Goal: Find specific page/section: Find specific page/section

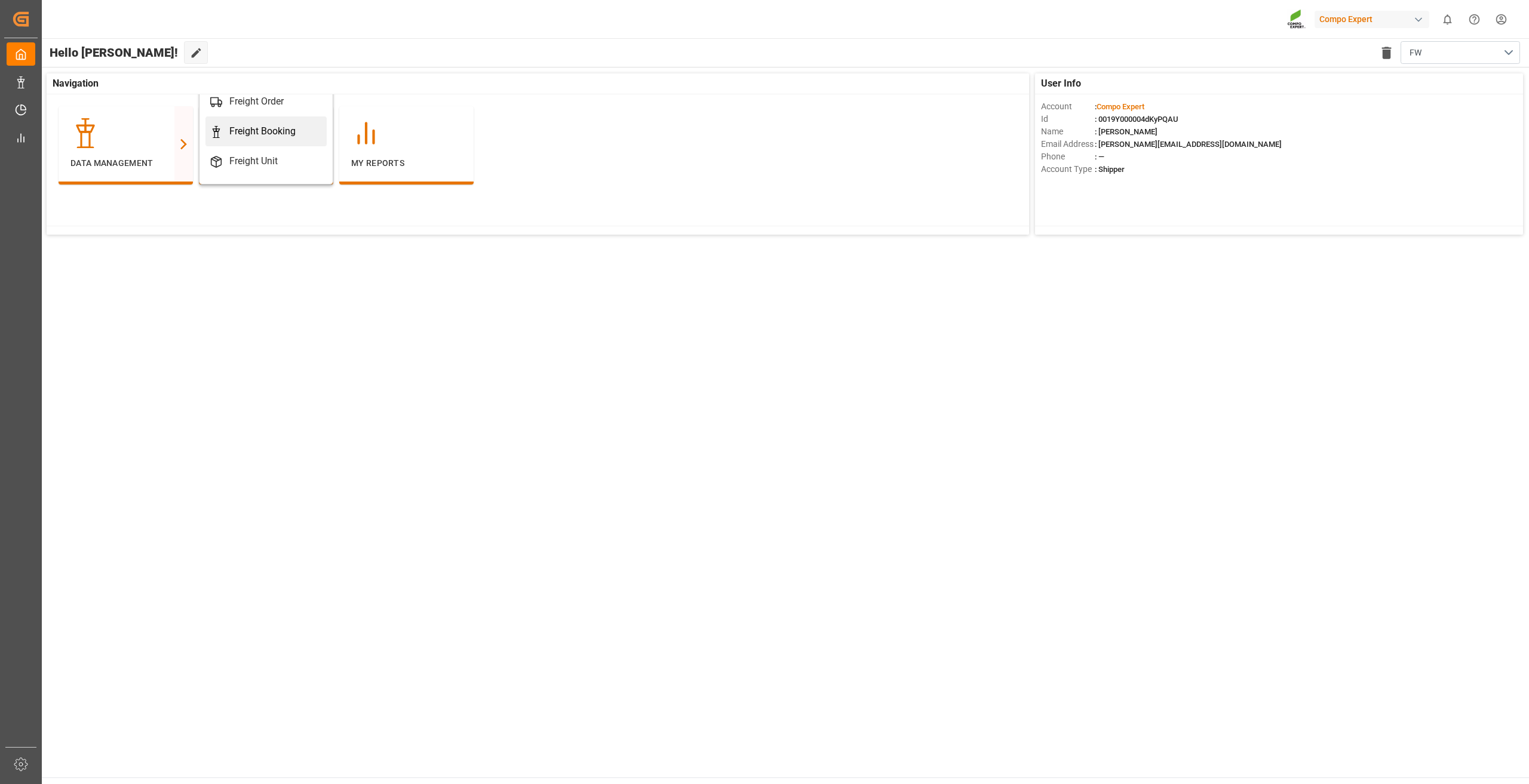
click at [272, 131] on div "Freight Booking" at bounding box center [262, 132] width 66 height 15
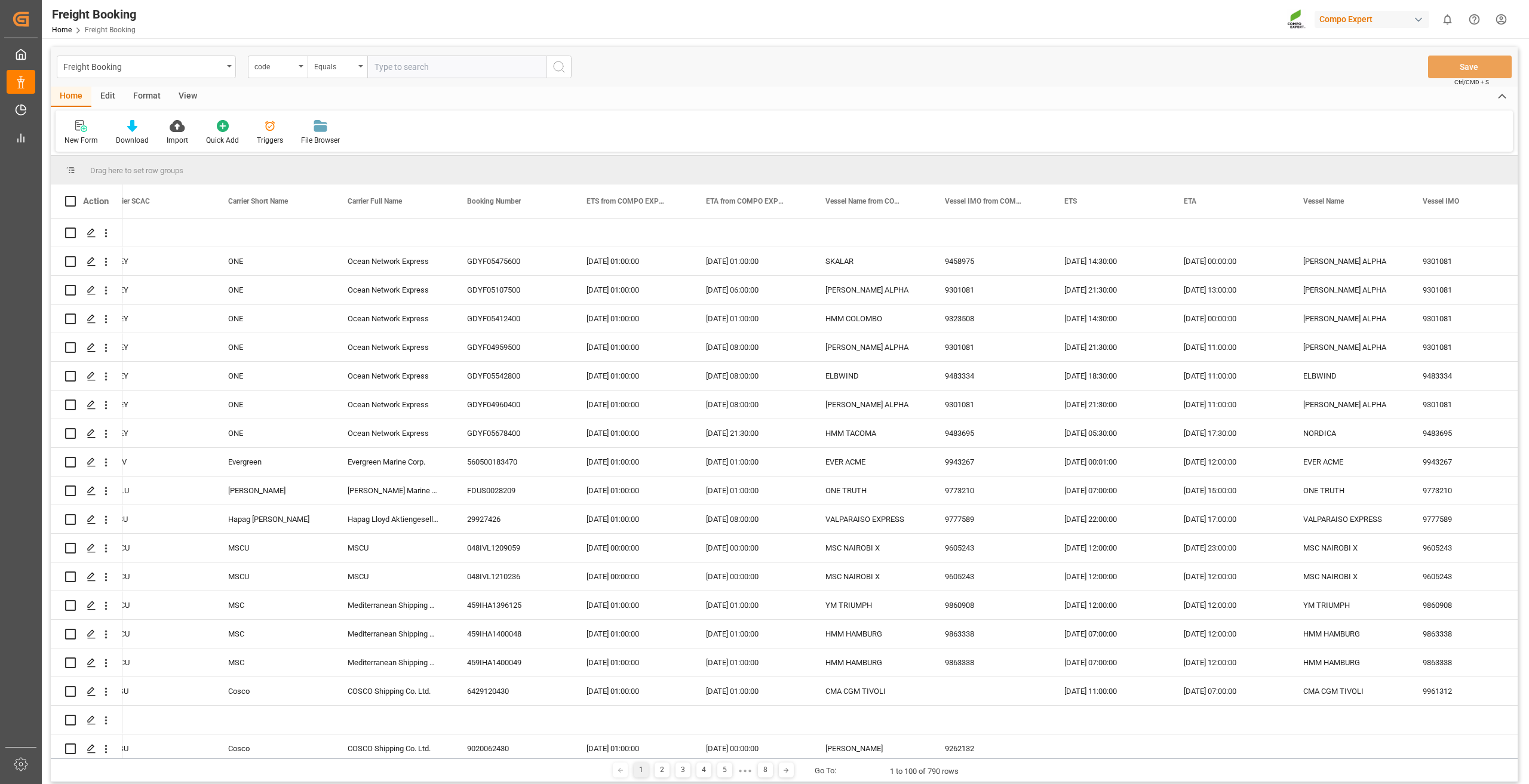
scroll to position [0, 2832]
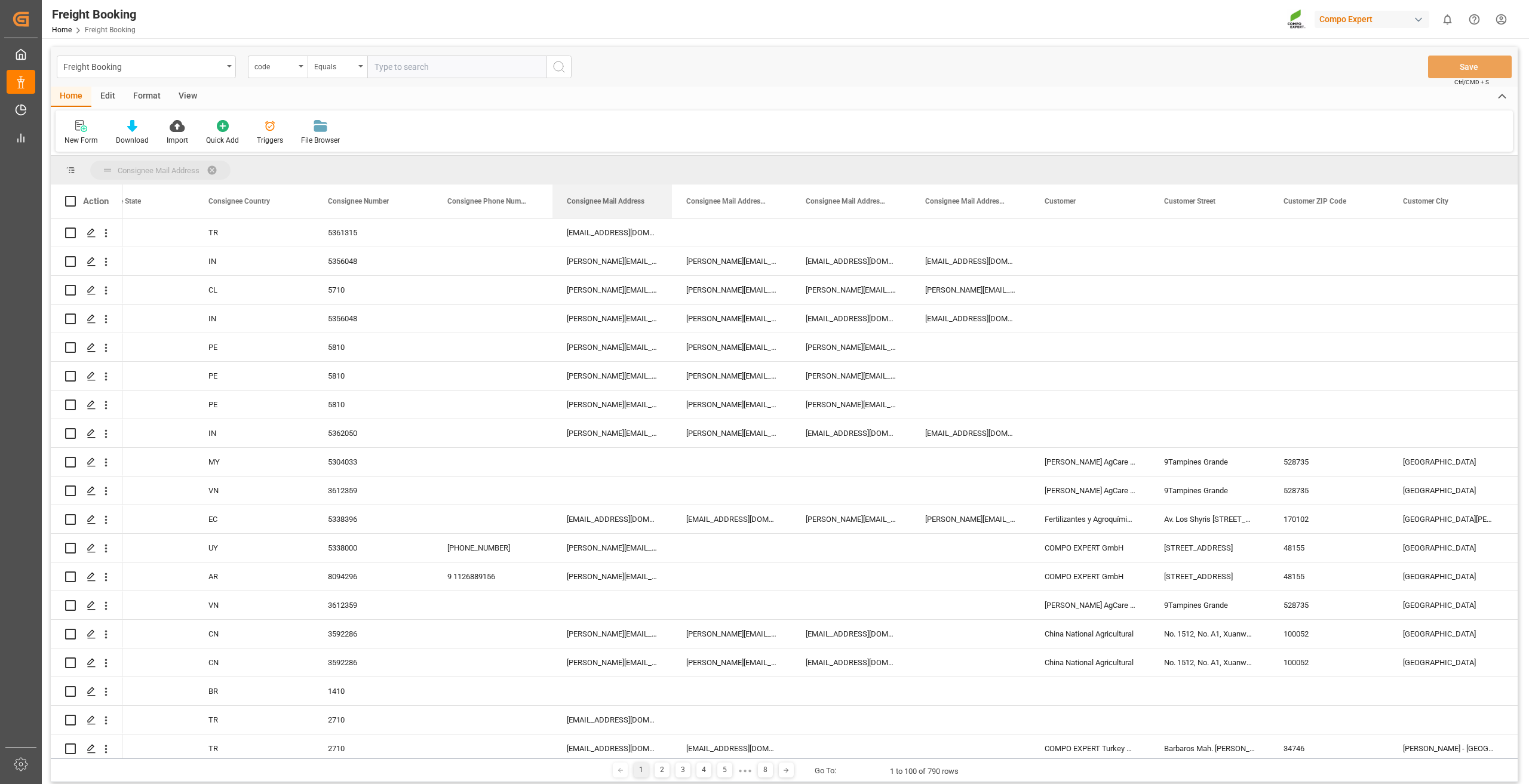
drag, startPoint x: 611, startPoint y: 207, endPoint x: 609, endPoint y: 164, distance: 43.0
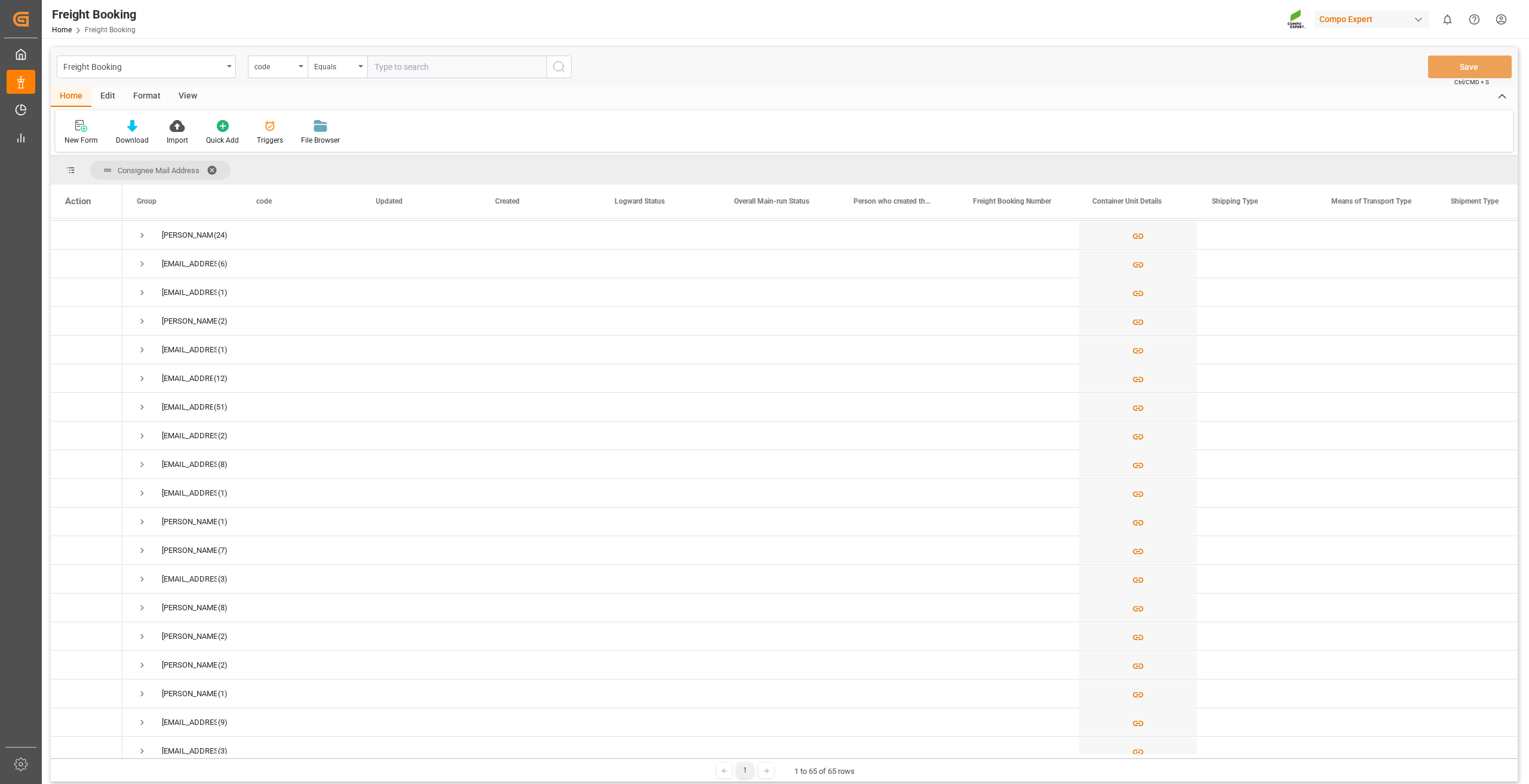
click at [215, 167] on span at bounding box center [216, 169] width 19 height 11
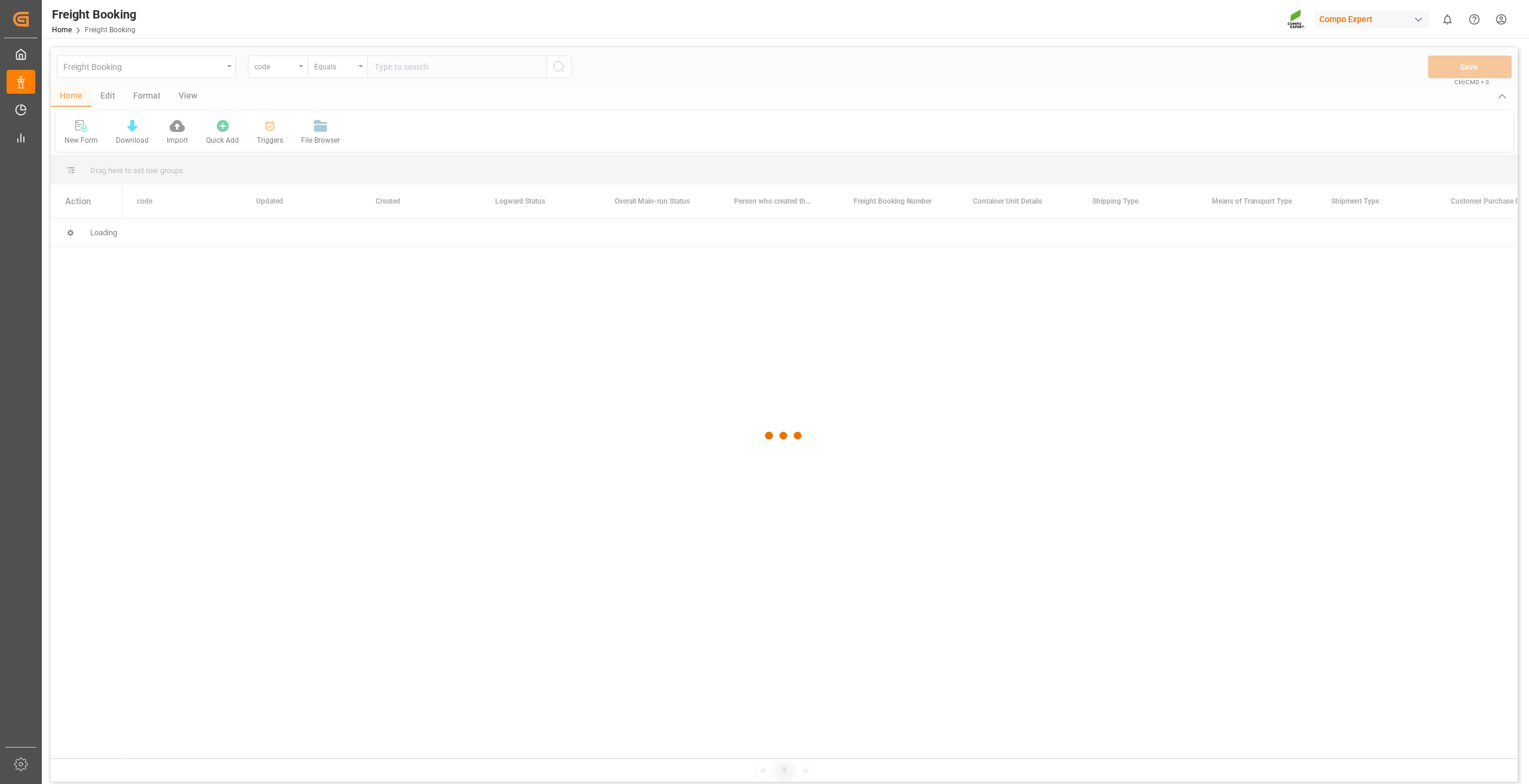
scroll to position [0, 0]
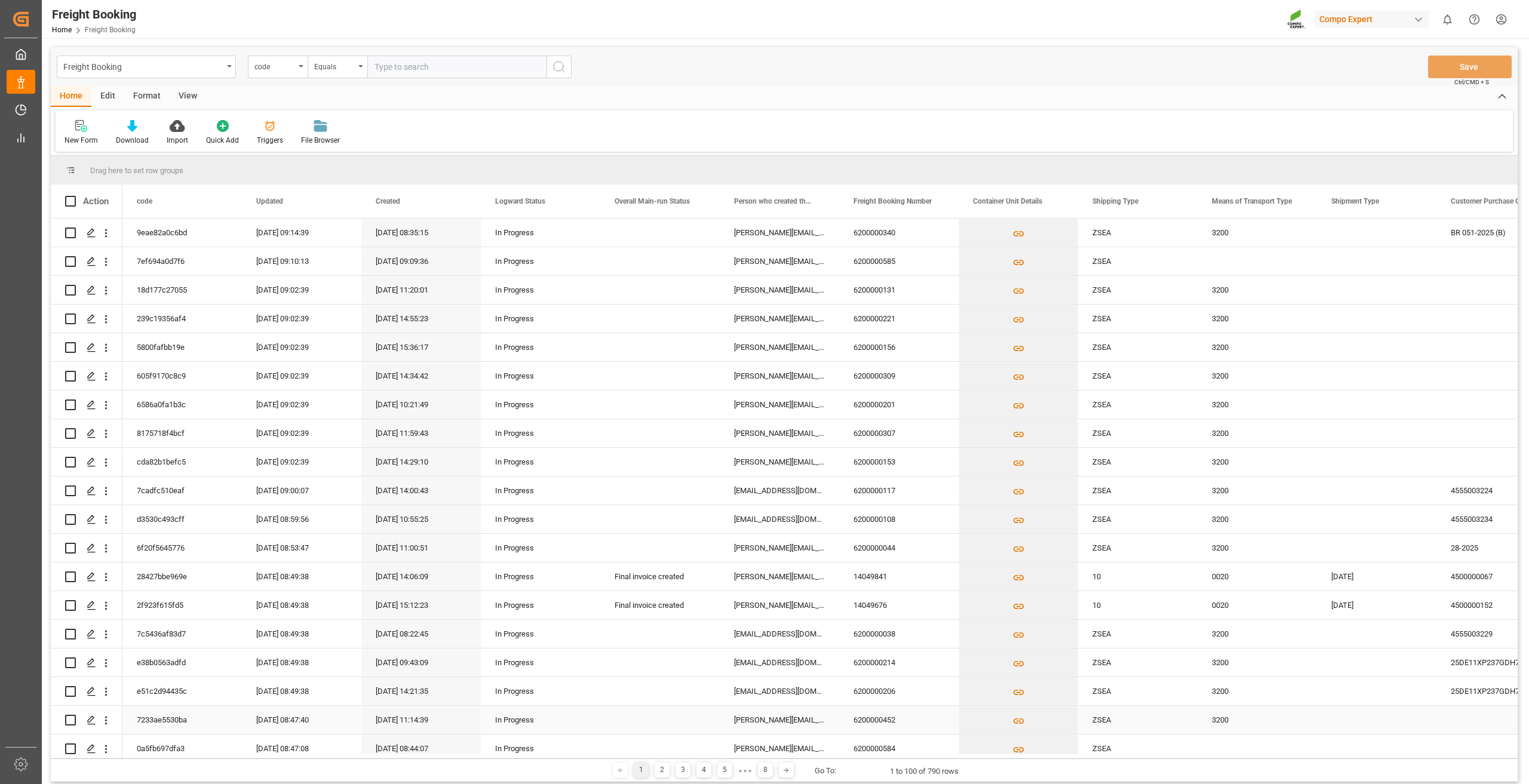
drag, startPoint x: 193, startPoint y: 759, endPoint x: 563, endPoint y: 729, distance: 371.2
click at [748, 719] on div "Drag here to set row groups Drag here to set column labels Action code Updated" at bounding box center [784, 469] width 1467 height 627
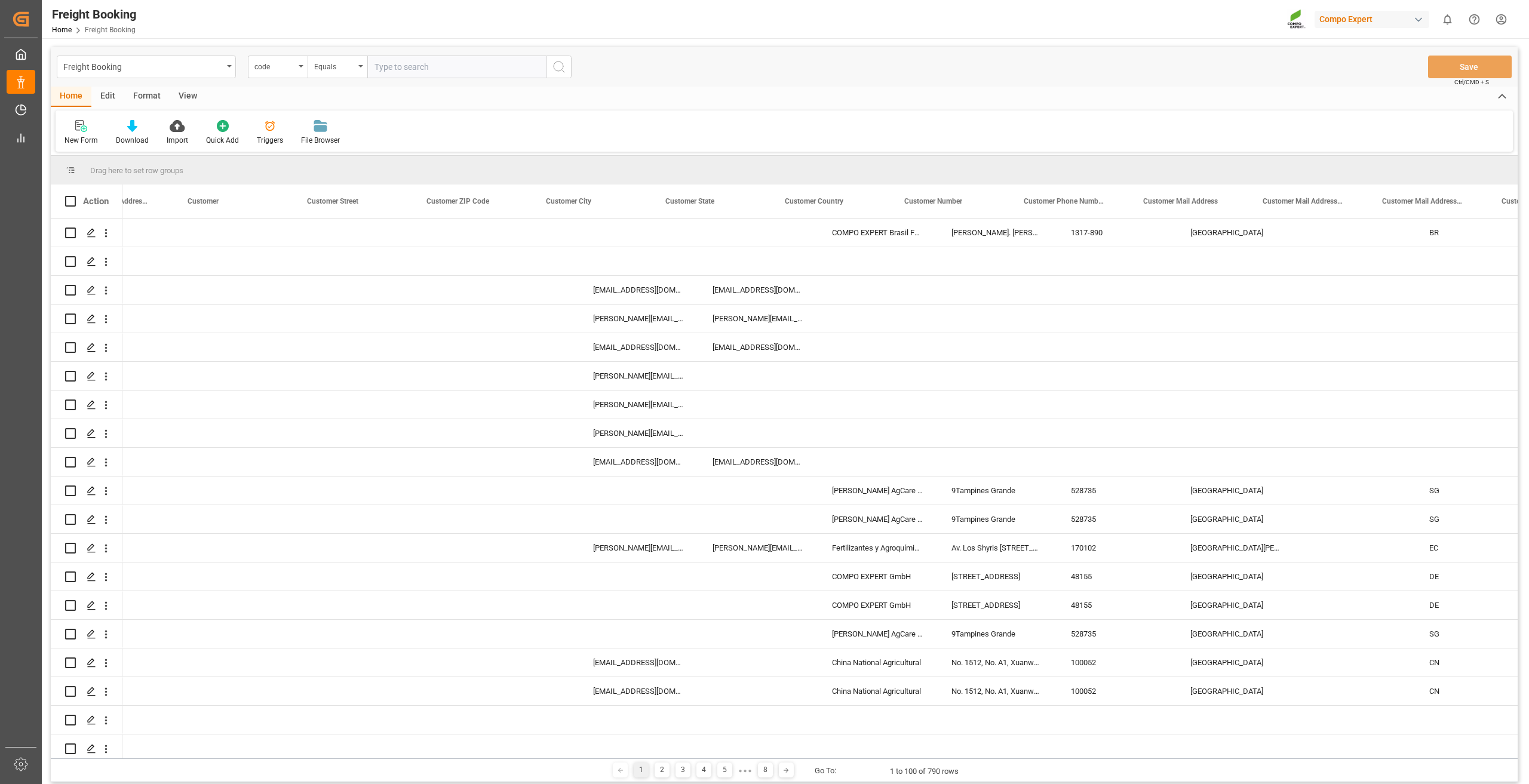
scroll to position [0, 10146]
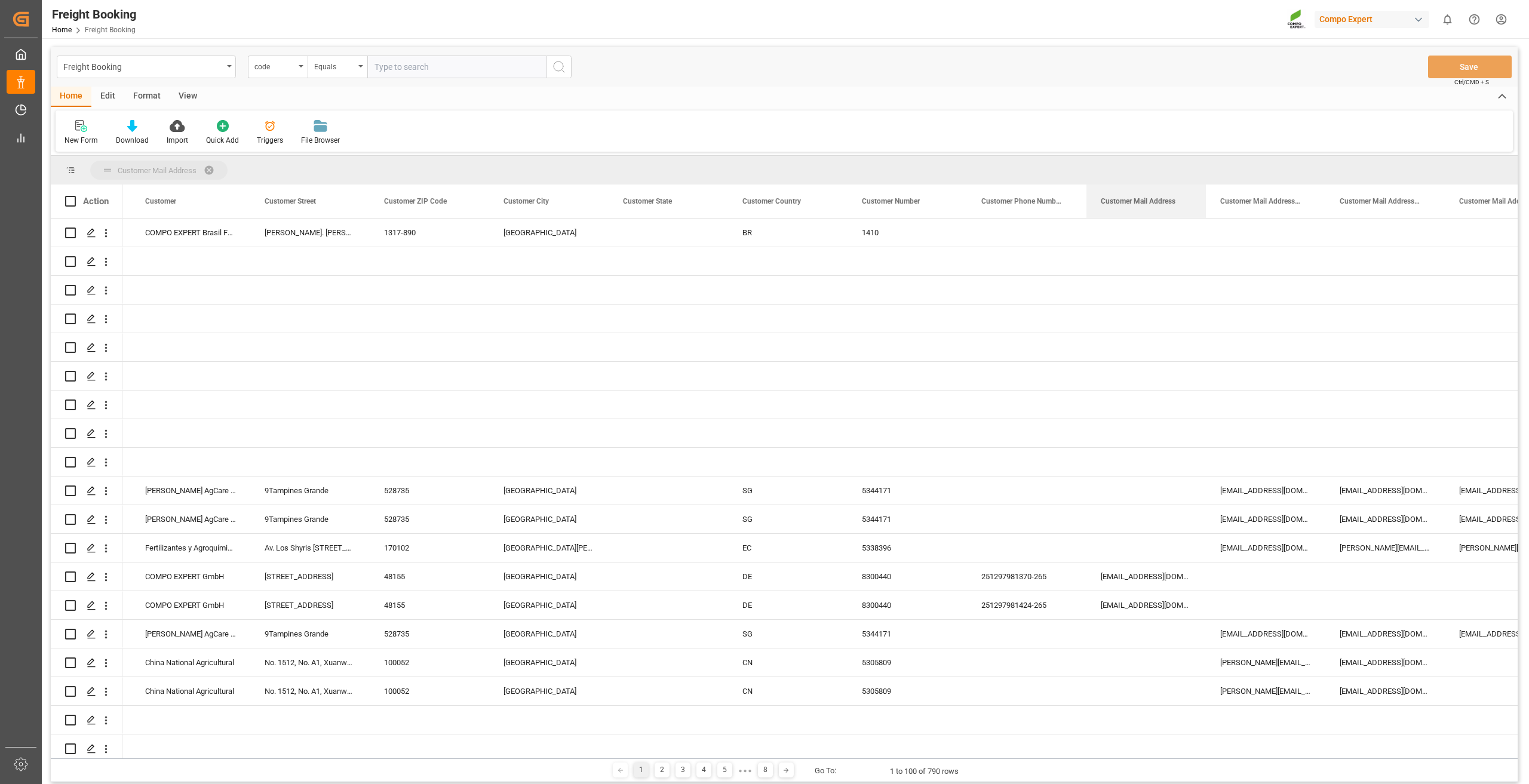
drag, startPoint x: 1129, startPoint y: 198, endPoint x: 1112, endPoint y: 167, distance: 35.4
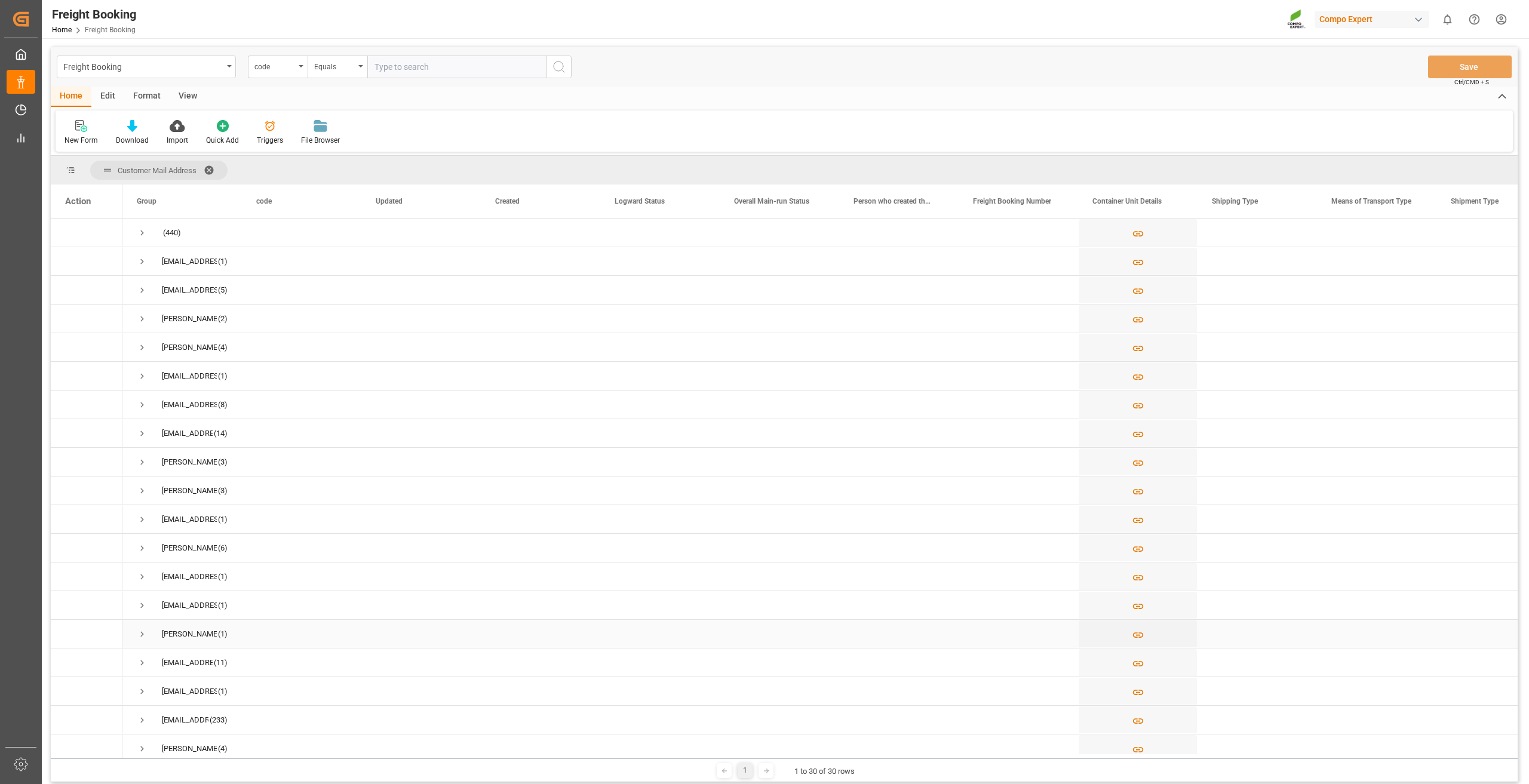
scroll to position [60, 0]
click at [162, 76] on div "Freight Booking" at bounding box center [146, 67] width 179 height 23
type input "fre"
click at [122, 195] on div "Freight Order" at bounding box center [146, 197] width 178 height 25
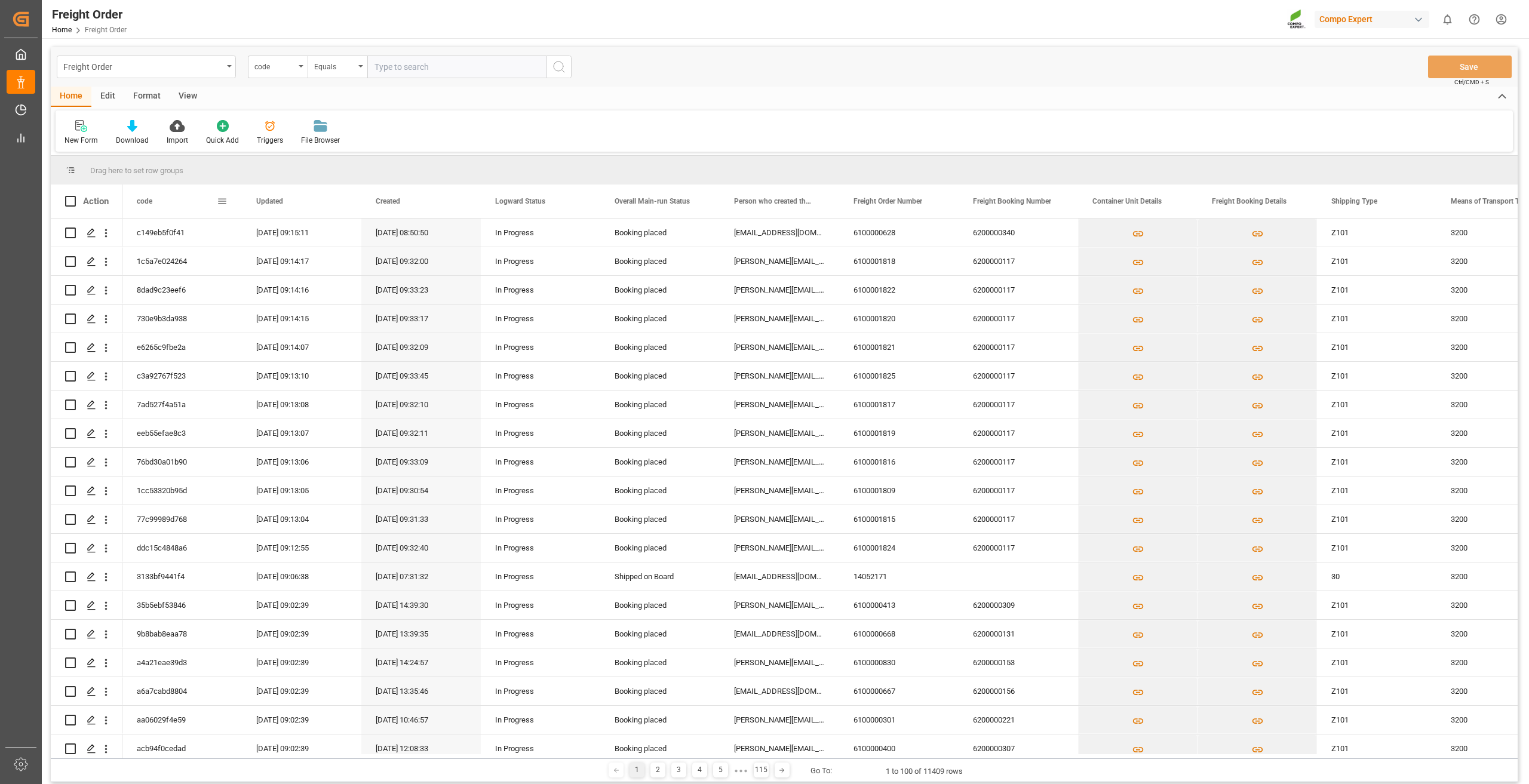
click at [224, 201] on span at bounding box center [222, 201] width 11 height 11
click at [327, 202] on span "columns" at bounding box center [322, 203] width 11 height 11
click at [224, 232] on input "Toggle Select All Columns" at bounding box center [223, 233] width 11 height 11
checkbox input "false"
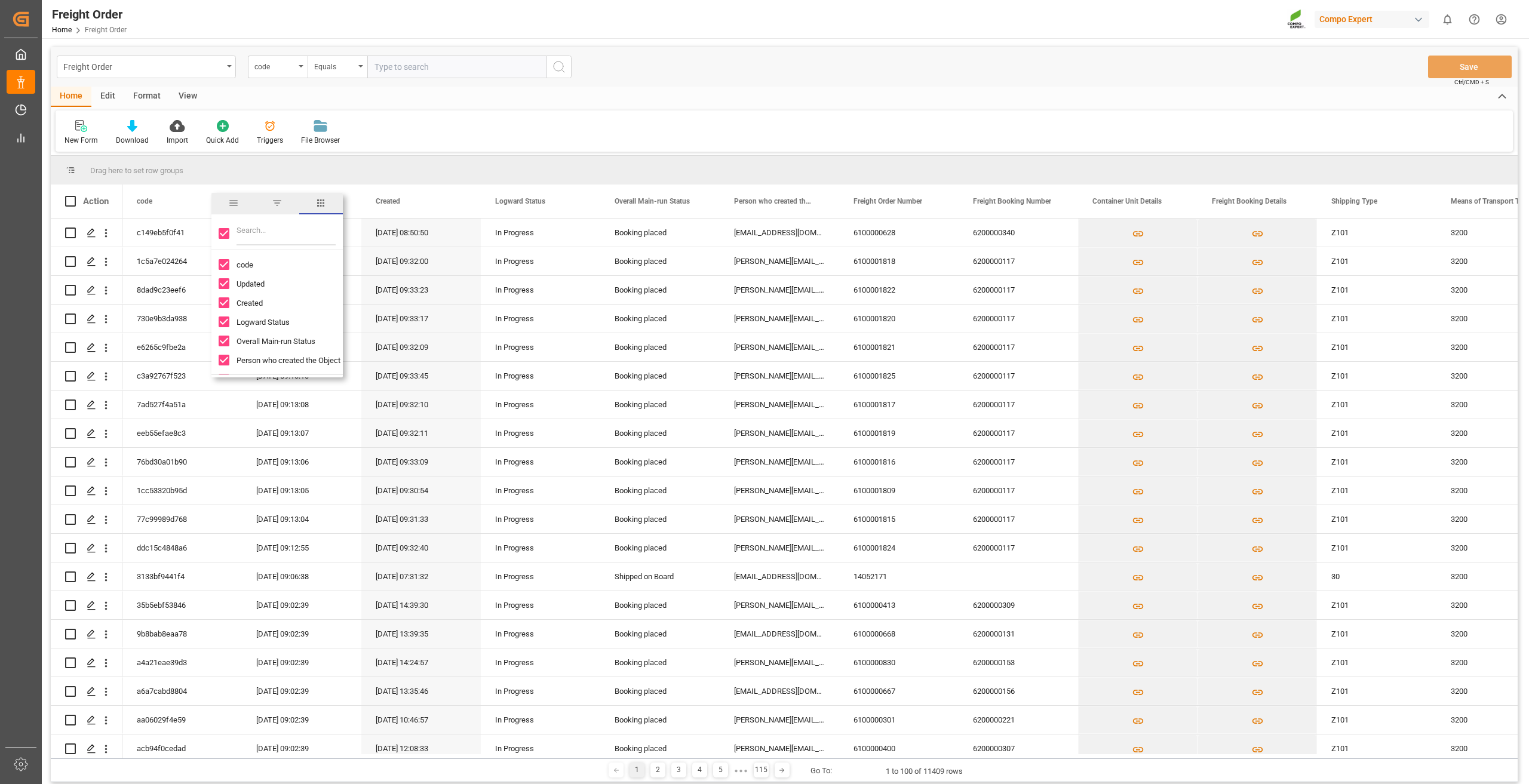
checkbox input "false"
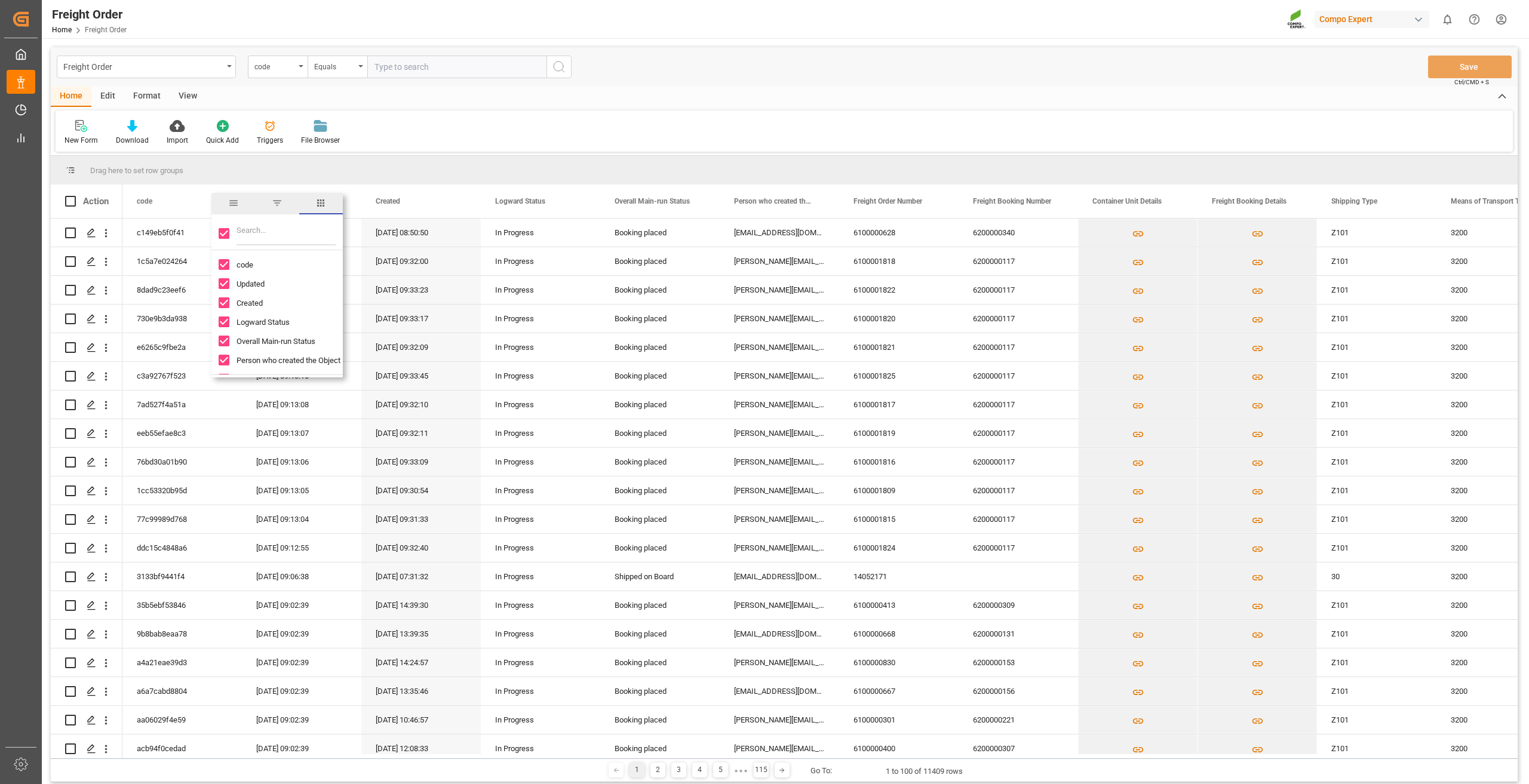
checkbox input "false"
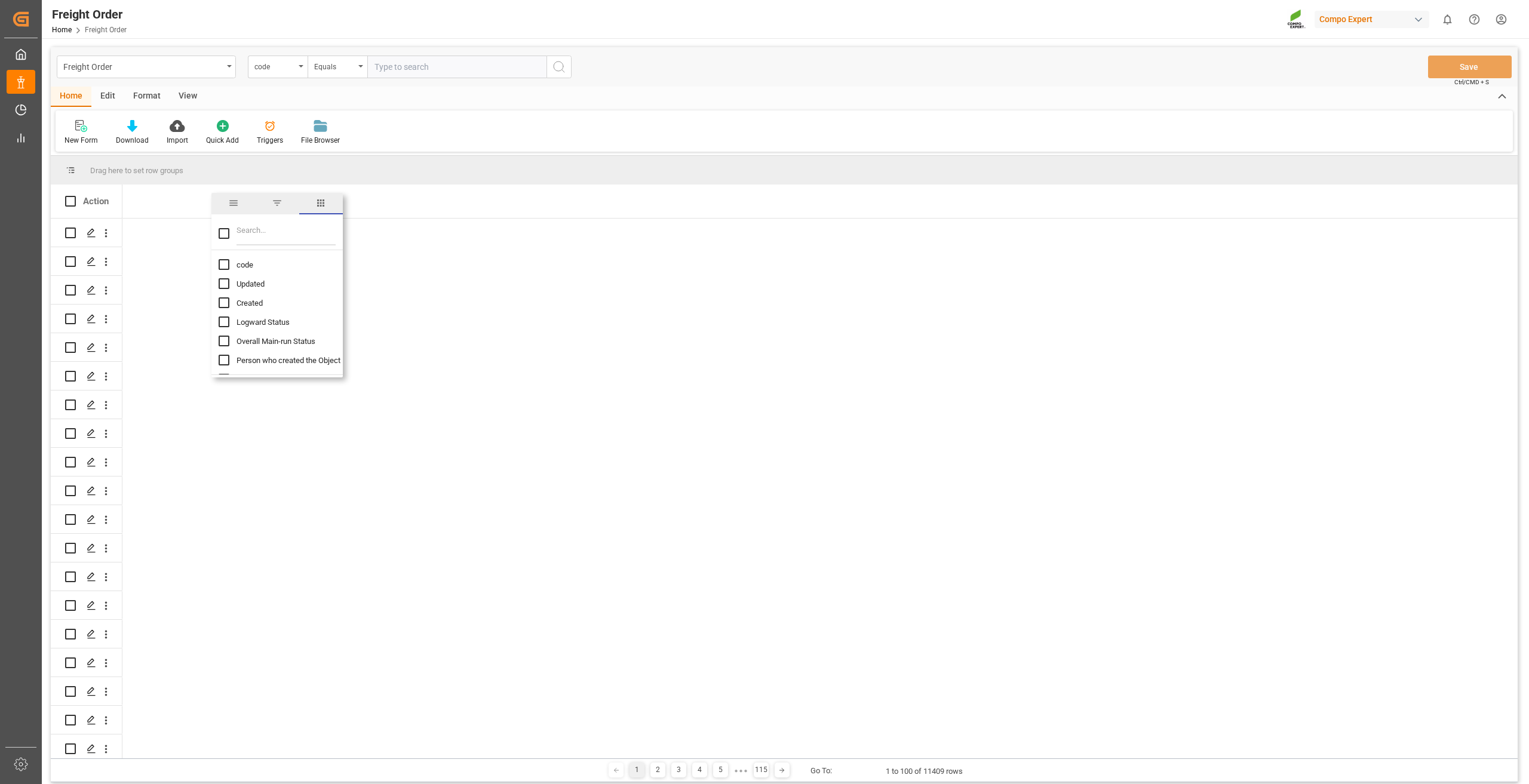
click at [250, 231] on input "Filter Columns Input" at bounding box center [286, 233] width 99 height 24
type input "mail"
click at [223, 300] on input "Consignee Mail Address column toggle visibility (hidden)" at bounding box center [223, 302] width 11 height 11
checkbox input "true"
checkbox input "false"
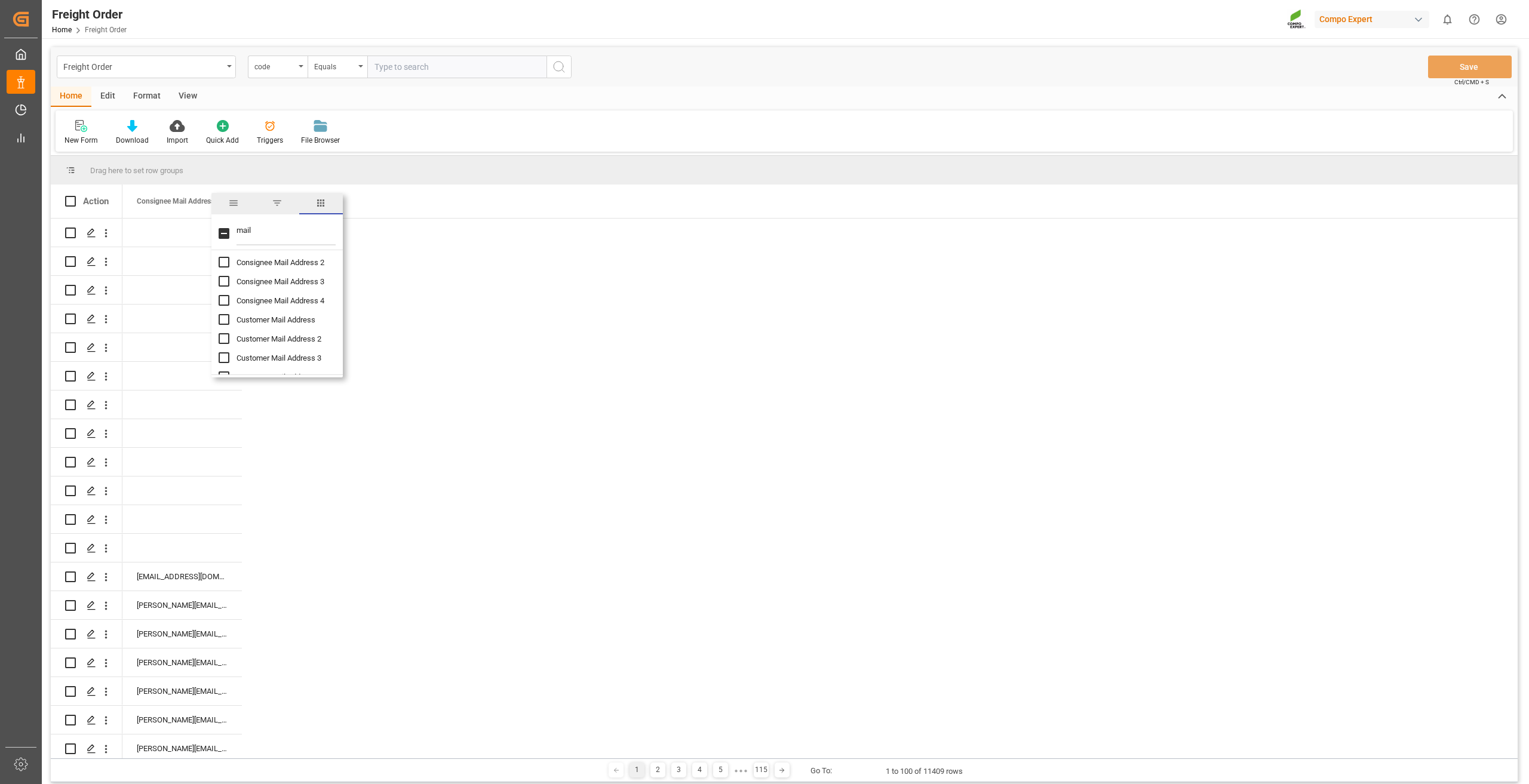
scroll to position [76, 0]
click at [222, 302] on input "Customer Mail Address column toggle visibility (hidden)" at bounding box center [223, 302] width 11 height 11
checkbox input "true"
click at [458, 191] on div "Consignee Mail Address Customer Mail Address" at bounding box center [820, 201] width 1396 height 34
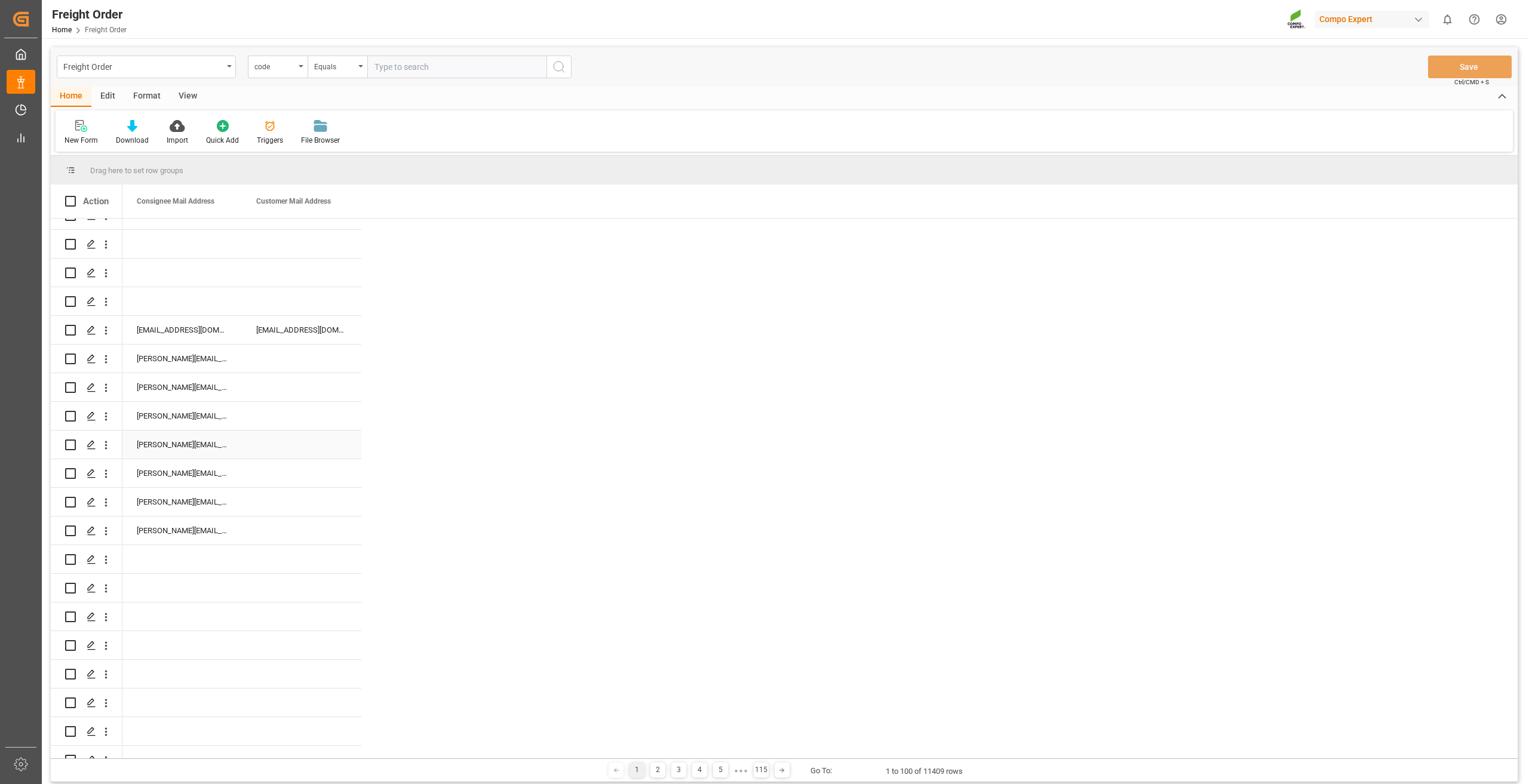
scroll to position [0, 0]
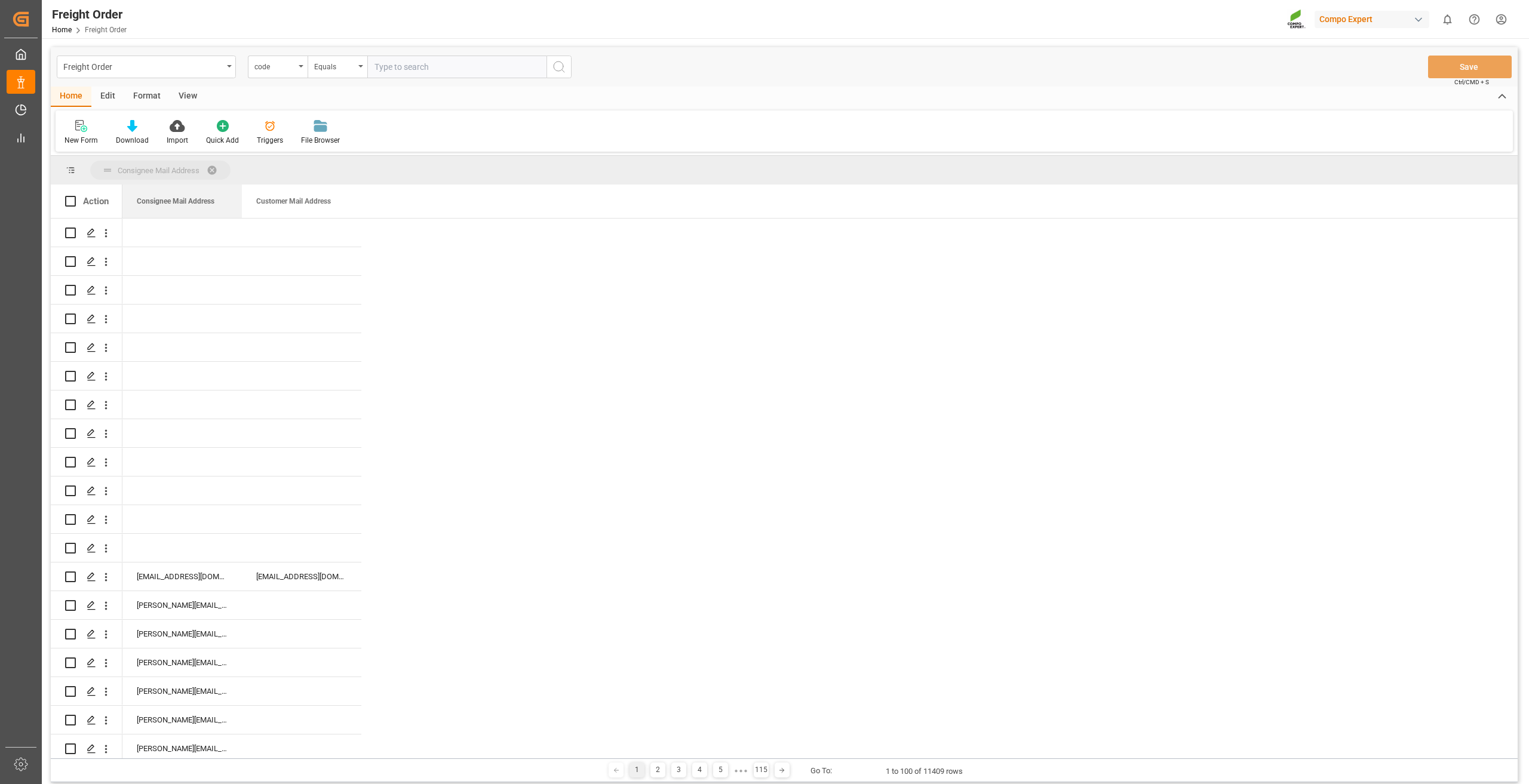
drag, startPoint x: 185, startPoint y: 200, endPoint x: 179, endPoint y: 167, distance: 33.5
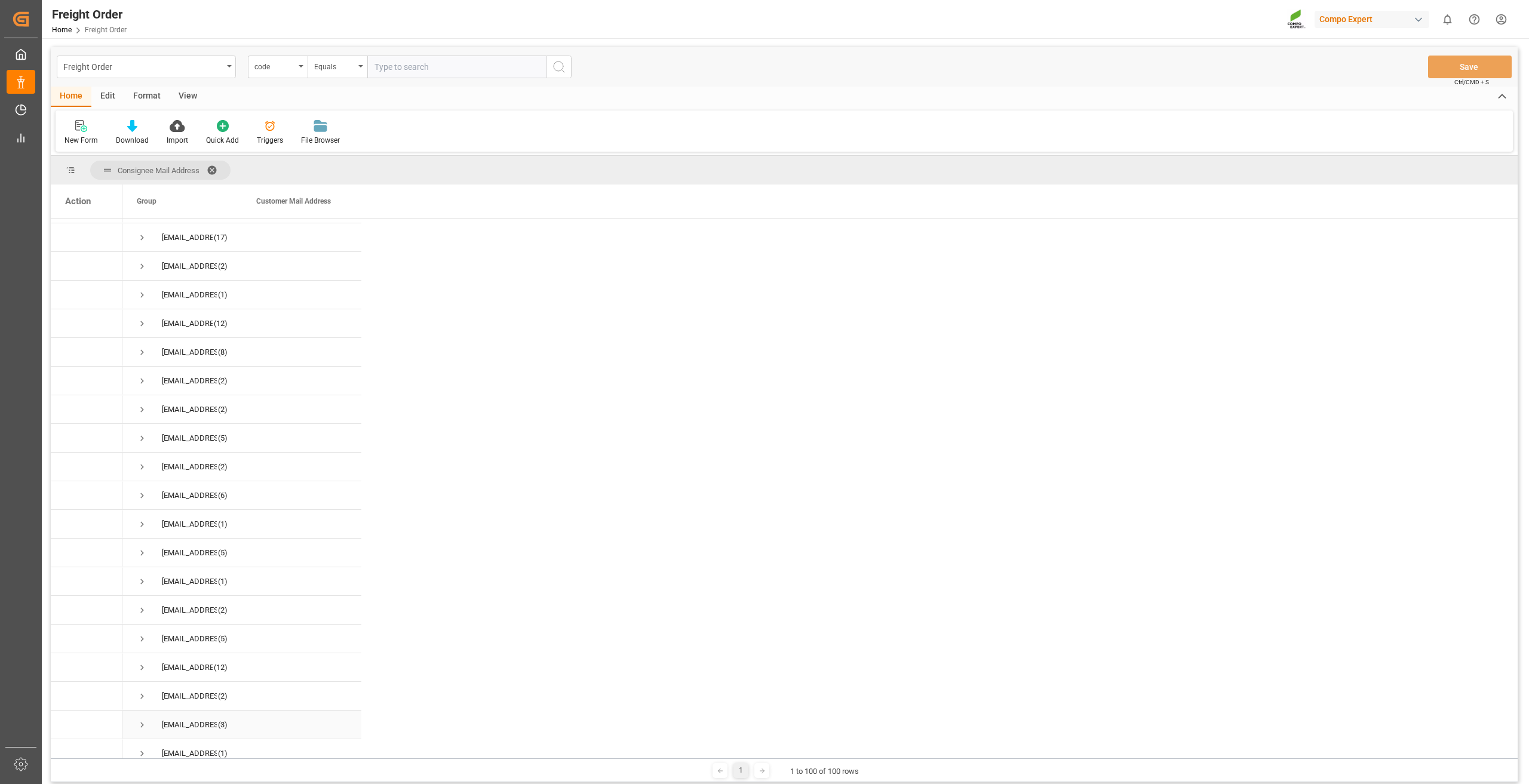
scroll to position [778, 0]
click at [286, 207] on div "Customer Mail Address" at bounding box center [296, 201] width 80 height 34
click at [215, 169] on span at bounding box center [216, 169] width 19 height 11
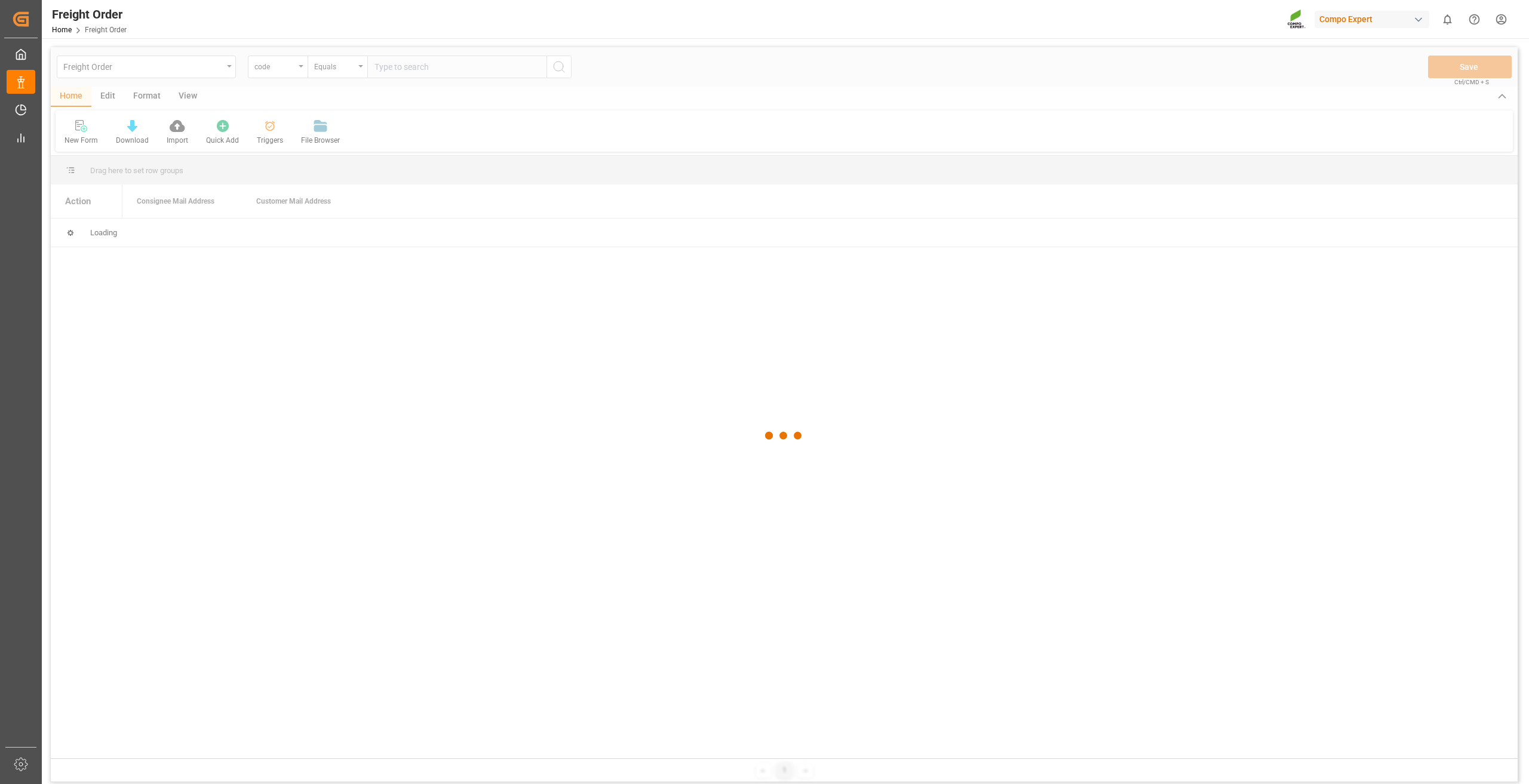
scroll to position [0, 0]
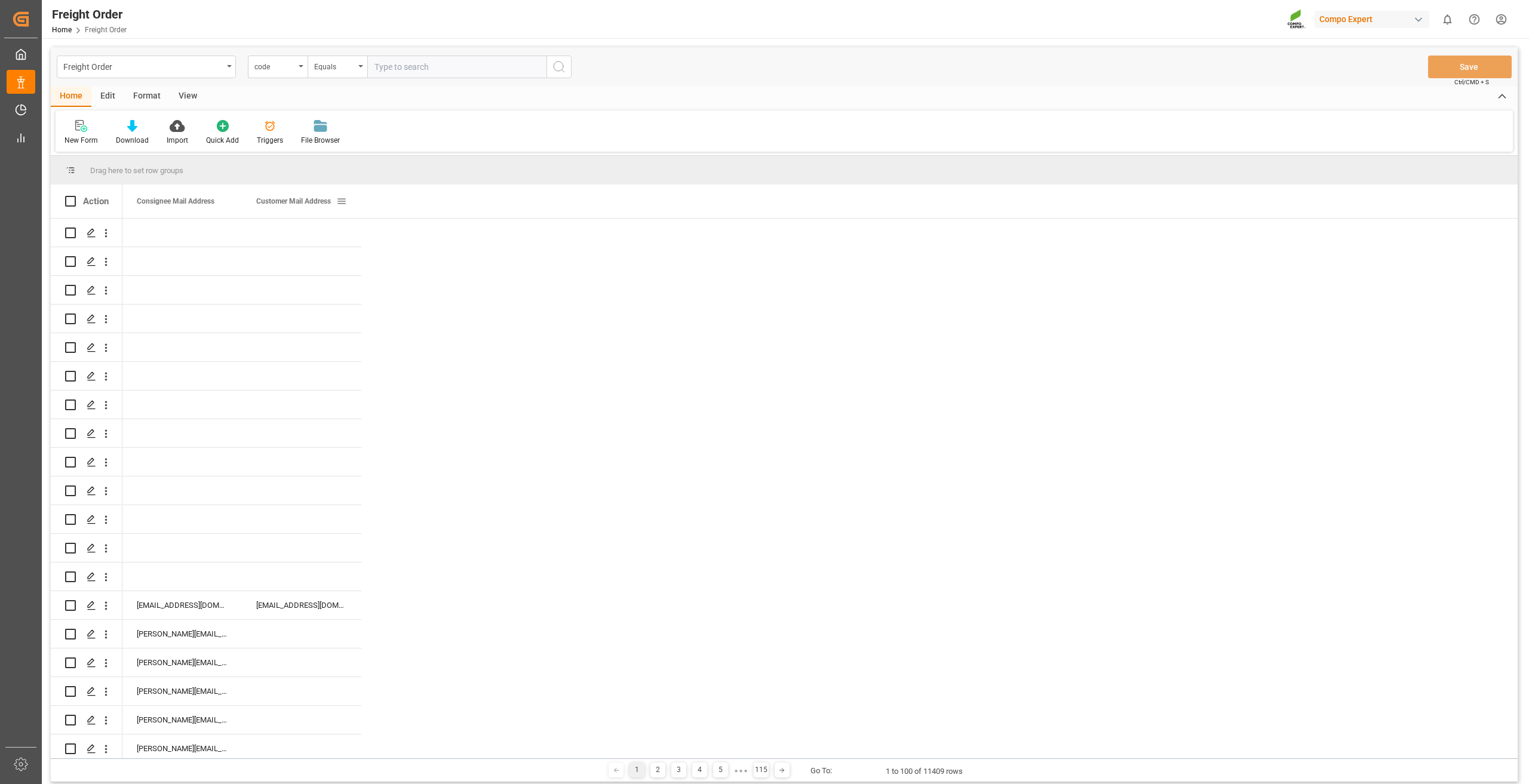
click at [345, 205] on span at bounding box center [341, 201] width 11 height 11
click at [398, 201] on span "filter" at bounding box center [396, 203] width 11 height 11
type input "[EMAIL_ADDRESS][DOMAIN_NAME]"
click at [411, 308] on button "Apply" at bounding box center [412, 303] width 22 height 12
